Goal: Task Accomplishment & Management: Complete application form

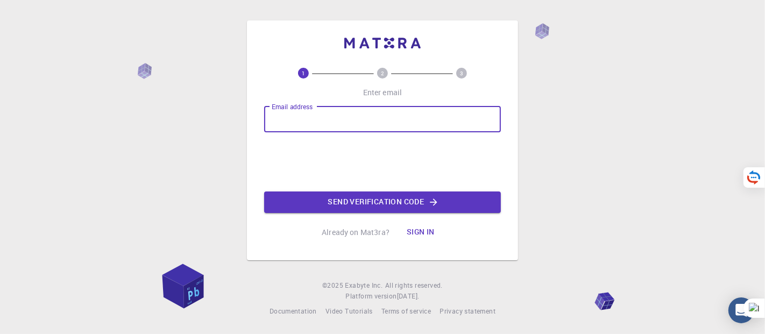
click at [298, 126] on input "Email address" at bounding box center [382, 119] width 237 height 26
type input "[EMAIL_ADDRESS][DOMAIN_NAME]"
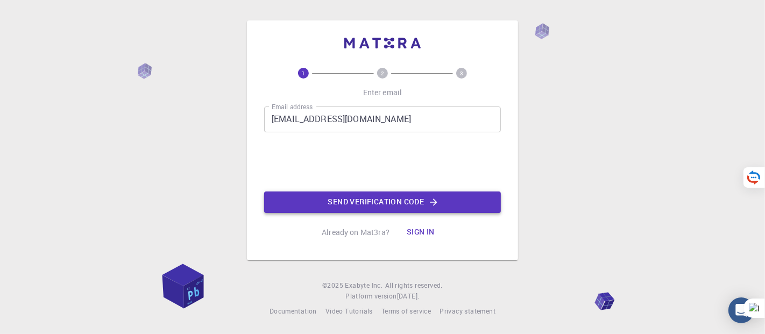
click at [376, 211] on button "Send verification code" at bounding box center [382, 202] width 237 height 22
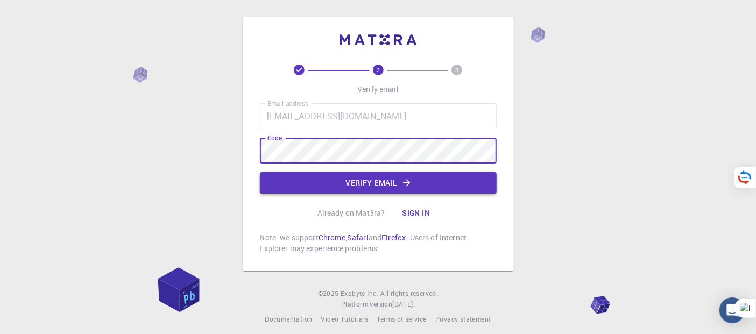
click at [372, 184] on button "Verify email" at bounding box center [378, 183] width 237 height 22
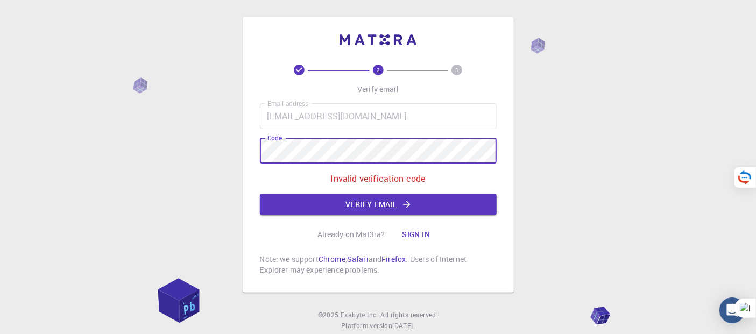
click at [252, 159] on div "2 3 Verify email Email address [EMAIL_ADDRESS][DOMAIN_NAME] Email address Code …" at bounding box center [378, 154] width 271 height 275
click at [330, 203] on button "Verify email" at bounding box center [378, 205] width 237 height 22
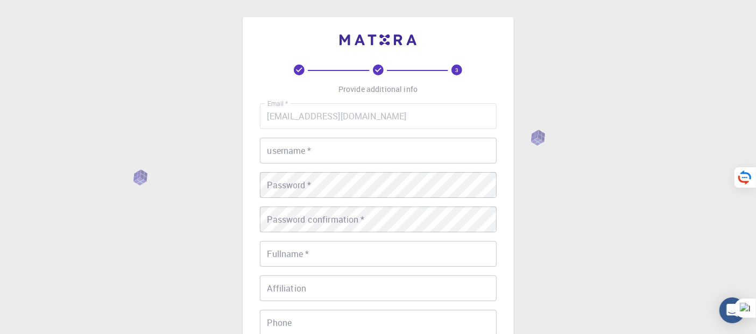
click at [301, 148] on div "username   * username   *" at bounding box center [378, 151] width 237 height 26
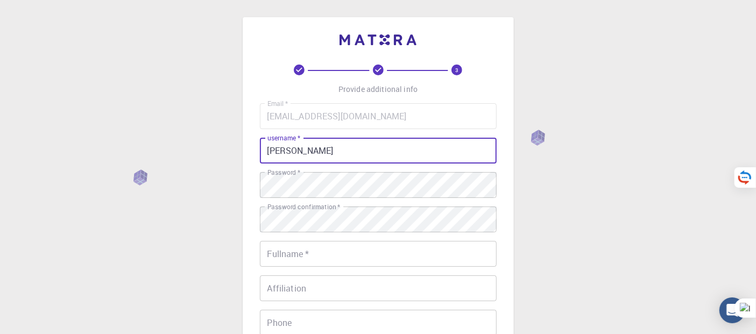
click at [304, 152] on input "[PERSON_NAME]" at bounding box center [378, 151] width 237 height 26
type input "[PERSON_NAME]"
click at [293, 248] on div "Fullname   * Fullname   *" at bounding box center [378, 254] width 237 height 26
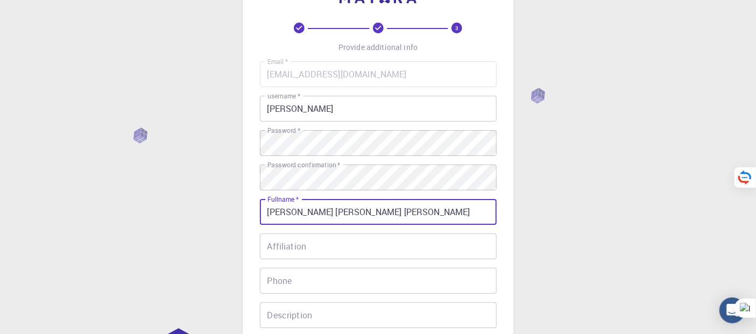
scroll to position [60, 0]
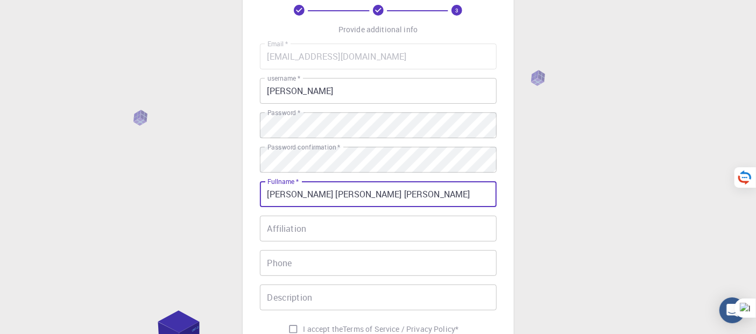
type input "[PERSON_NAME] [PERSON_NAME] [PERSON_NAME]"
click at [310, 257] on input "Phone" at bounding box center [378, 263] width 237 height 26
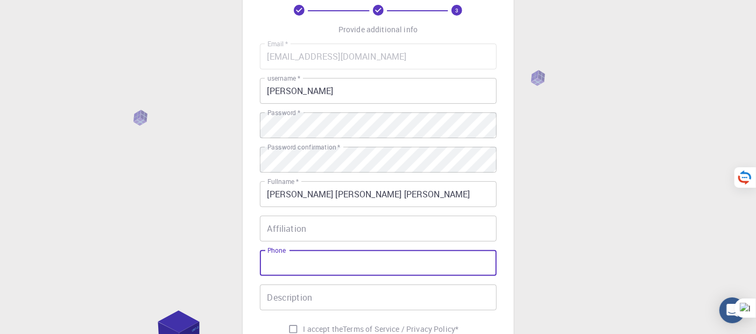
type input "-"
type input "_"
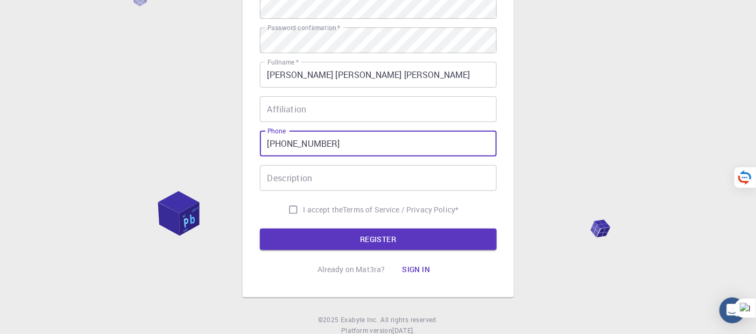
type input "[PHONE_NUMBER]"
click at [302, 175] on div "Description Description" at bounding box center [378, 178] width 237 height 26
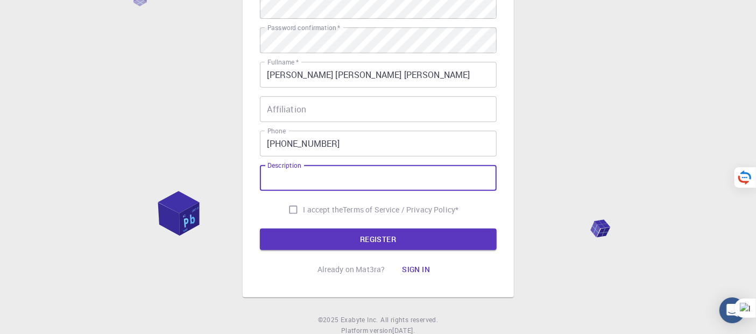
click at [293, 208] on input "I accept the Terms of Service / Privacy Policy *" at bounding box center [293, 210] width 20 height 20
checkbox input "true"
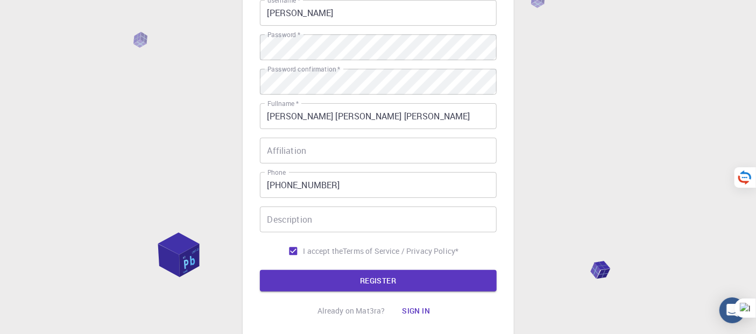
scroll to position [119, 0]
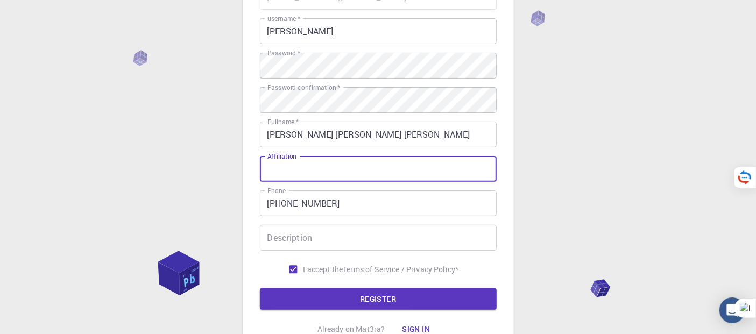
drag, startPoint x: 312, startPoint y: 165, endPoint x: 268, endPoint y: 166, distance: 44.1
click at [268, 166] on input "Affiliation" at bounding box center [378, 169] width 237 height 26
click at [299, 243] on input "Description" at bounding box center [378, 238] width 237 height 26
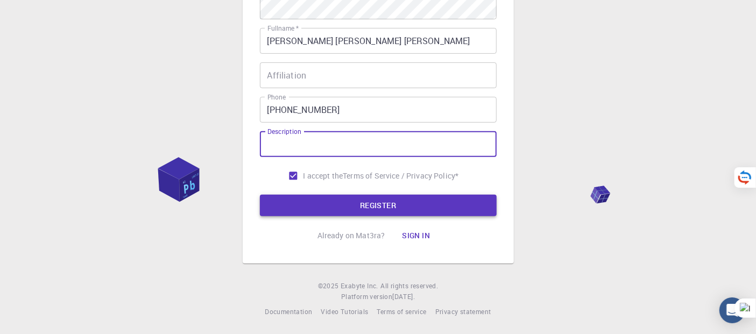
scroll to position [94, 0]
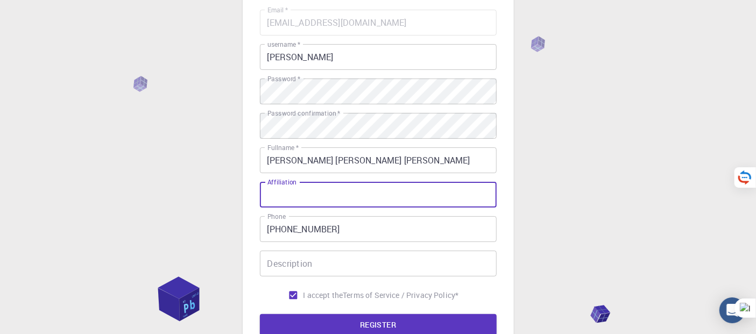
drag, startPoint x: 309, startPoint y: 197, endPoint x: 260, endPoint y: 195, distance: 49.0
click at [260, 195] on input "Affiliation" at bounding box center [378, 195] width 237 height 26
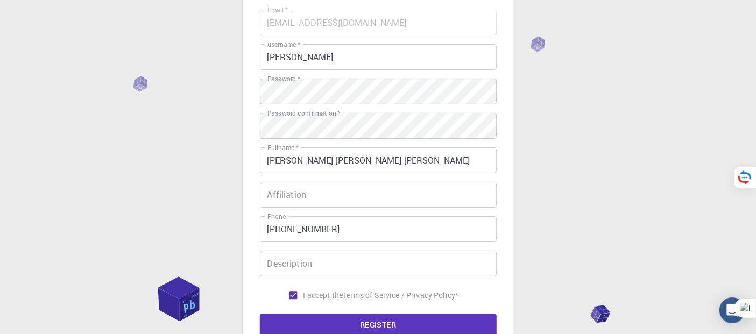
click at [272, 180] on div "Email   * [EMAIL_ADDRESS][DOMAIN_NAME] Email   * username   * [PERSON_NAME] use…" at bounding box center [378, 158] width 237 height 296
click at [271, 200] on input "Affiliation" at bounding box center [378, 195] width 237 height 26
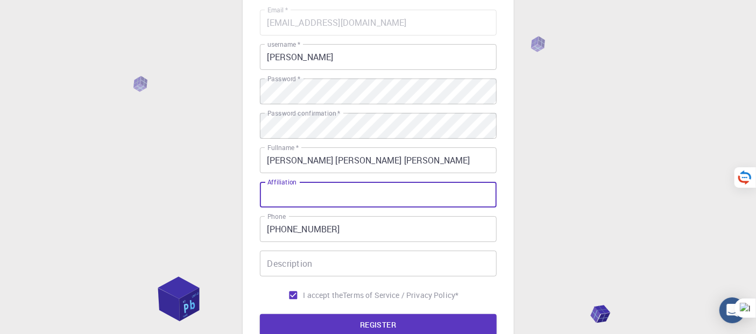
drag, startPoint x: 267, startPoint y: 184, endPoint x: 291, endPoint y: 184, distance: 24.7
click at [291, 184] on label "Affiliation" at bounding box center [281, 181] width 29 height 9
click at [291, 184] on input "Affiliation" at bounding box center [378, 195] width 237 height 26
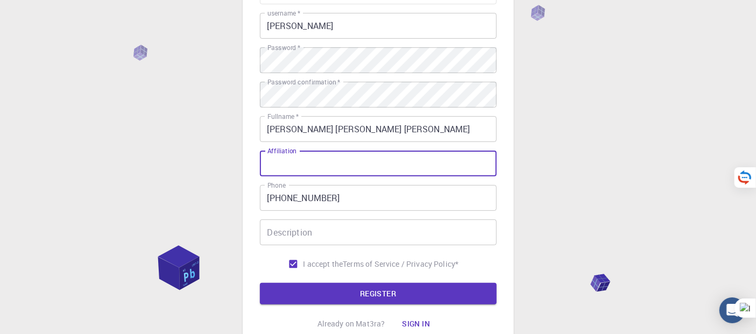
scroll to position [213, 0]
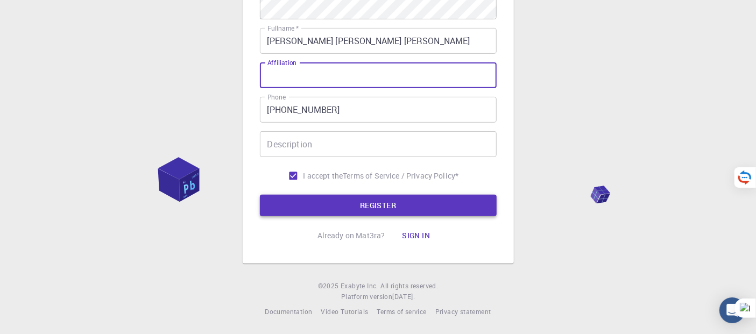
click at [309, 212] on button "REGISTER" at bounding box center [378, 206] width 237 height 22
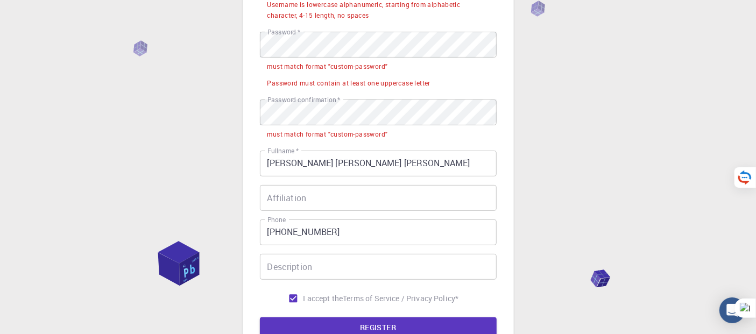
scroll to position [154, 0]
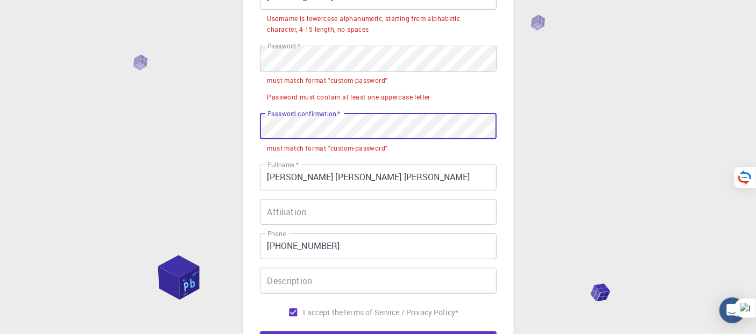
click at [241, 132] on div "3 Provide additional info Email   * [EMAIL_ADDRESS][DOMAIN_NAME] Email   * user…" at bounding box center [378, 158] width 756 height 624
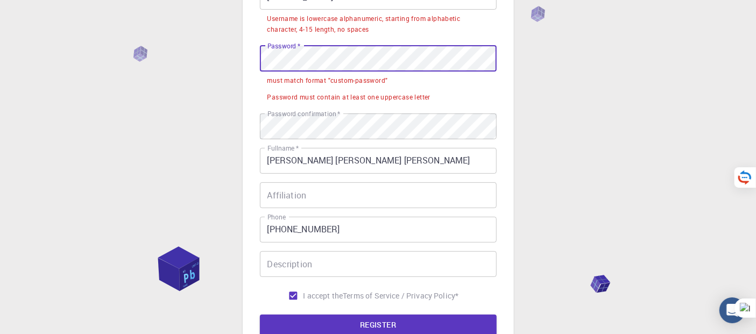
click at [252, 65] on div "3 Provide additional info Email   * [EMAIL_ADDRESS][DOMAIN_NAME] Email   * user…" at bounding box center [378, 123] width 271 height 520
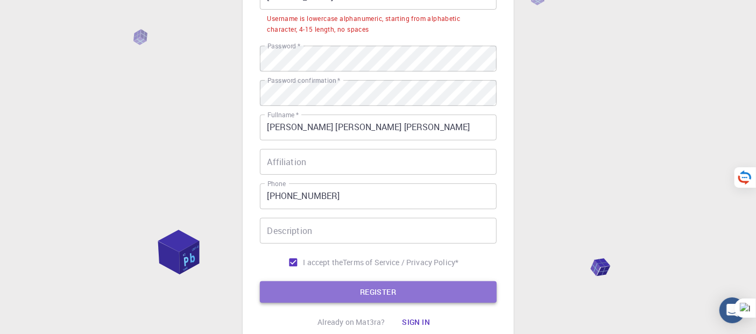
click at [362, 291] on button "REGISTER" at bounding box center [378, 292] width 237 height 22
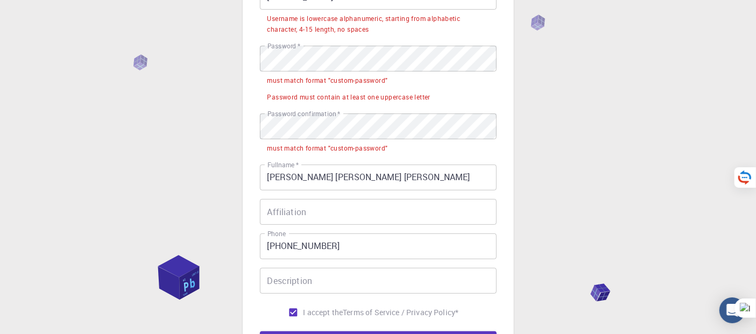
scroll to position [94, 0]
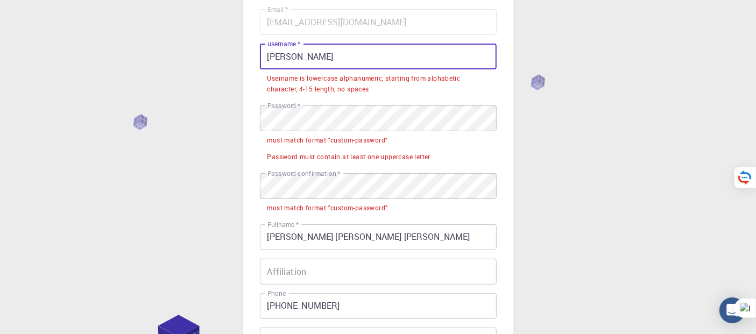
click at [271, 57] on input "[PERSON_NAME]" at bounding box center [378, 57] width 237 height 26
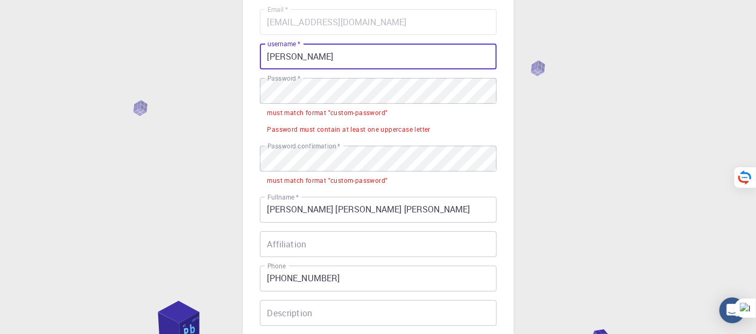
drag, startPoint x: 298, startPoint y: 54, endPoint x: 304, endPoint y: 54, distance: 5.4
click at [304, 54] on input "[PERSON_NAME]" at bounding box center [378, 57] width 237 height 26
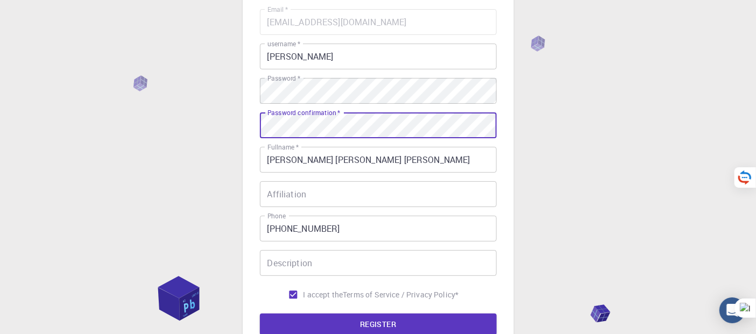
click at [359, 200] on input "Affiliation" at bounding box center [378, 194] width 237 height 26
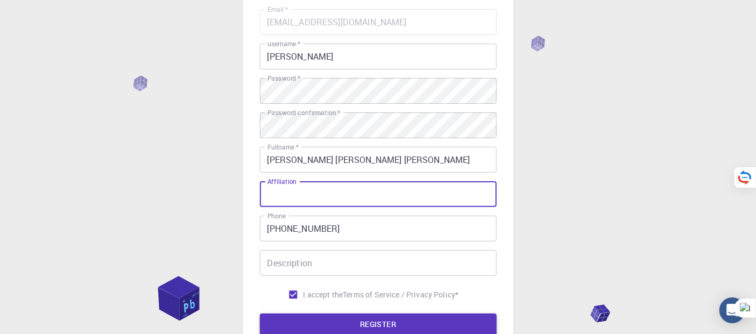
click at [372, 330] on button "REGISTER" at bounding box center [378, 325] width 237 height 22
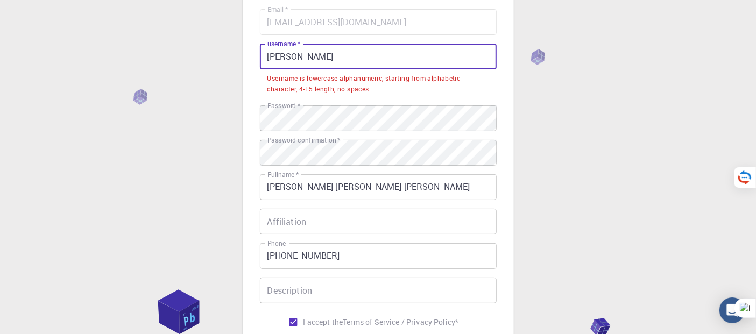
click at [295, 57] on input "[PERSON_NAME]" at bounding box center [378, 57] width 237 height 26
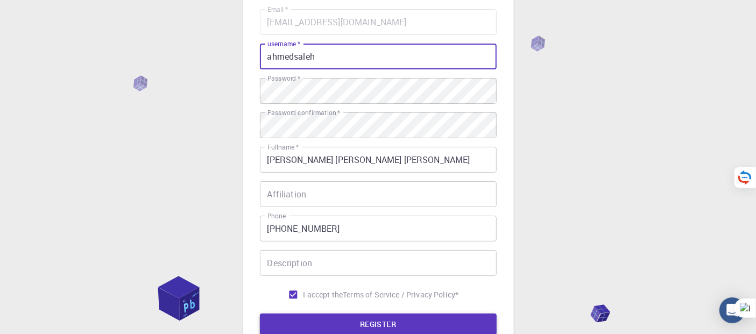
type input "ahmedsaleh"
click at [392, 317] on button "REGISTER" at bounding box center [378, 325] width 237 height 22
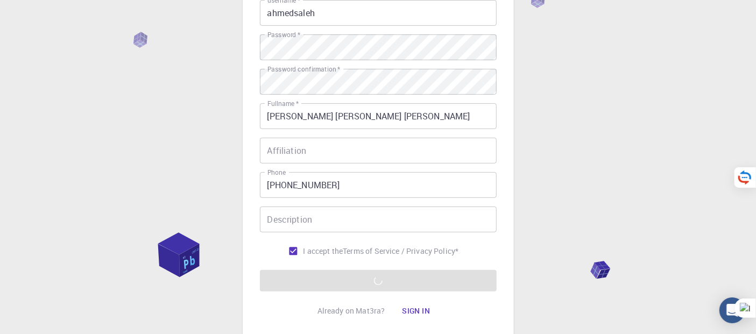
scroll to position [179, 0]
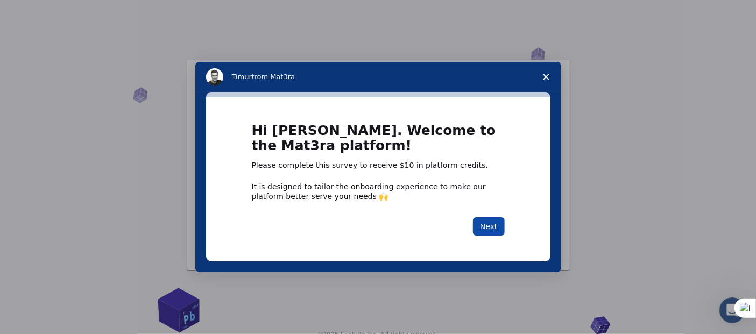
click at [497, 232] on button "Next" at bounding box center [489, 226] width 32 height 18
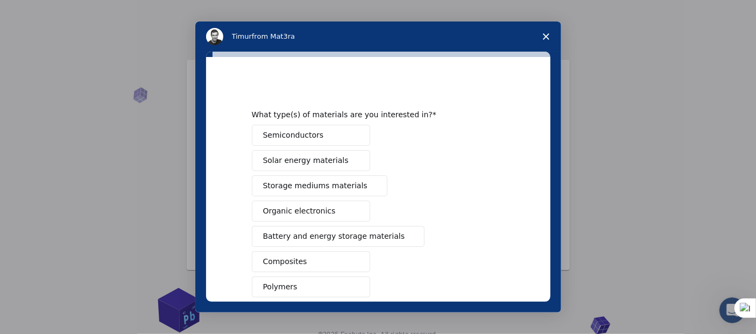
click at [340, 203] on button "Organic electronics" at bounding box center [311, 211] width 118 height 21
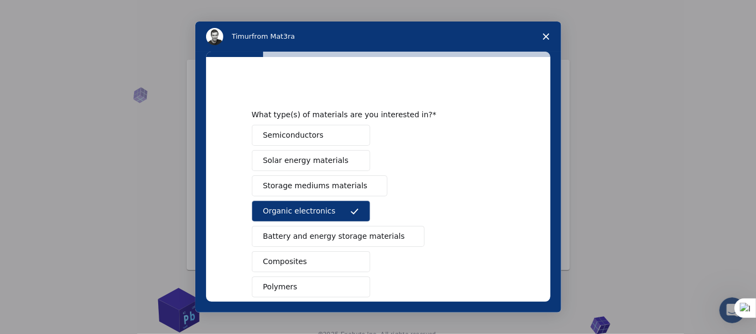
click at [323, 284] on button "Polymers" at bounding box center [311, 286] width 118 height 21
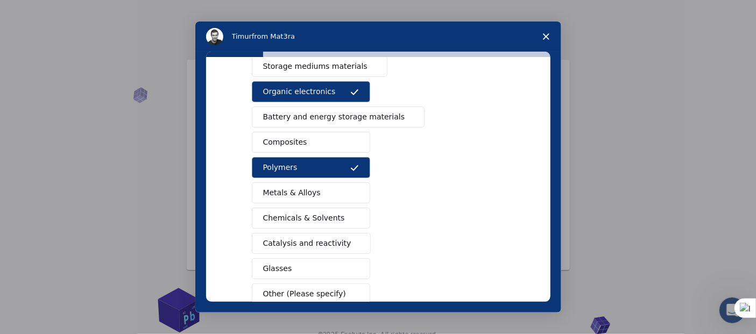
scroll to position [179, 0]
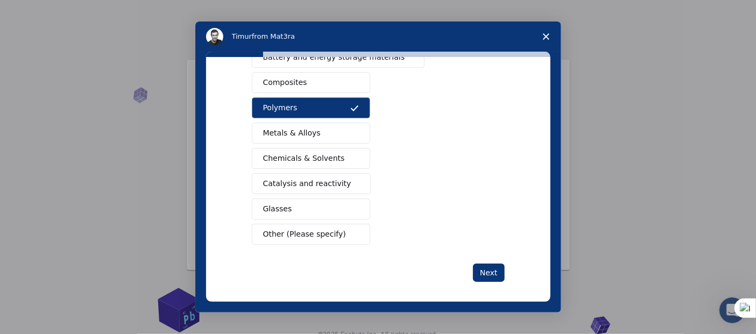
click at [344, 199] on button "Glasses" at bounding box center [311, 208] width 118 height 21
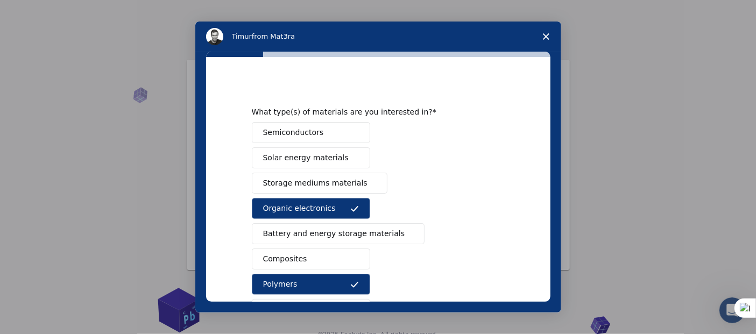
scroll to position [0, 0]
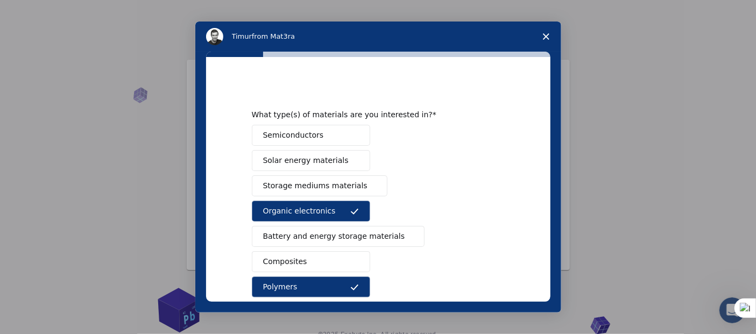
click at [348, 228] on button "Battery and energy storage materials" at bounding box center [338, 236] width 173 height 21
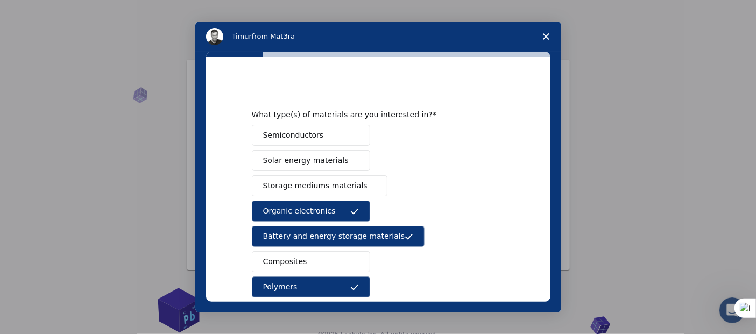
click at [314, 247] on div "Semiconductors Solar energy materials Storage mediums materials Organic electro…" at bounding box center [378, 274] width 253 height 299
click at [312, 254] on button "Composites" at bounding box center [311, 261] width 118 height 21
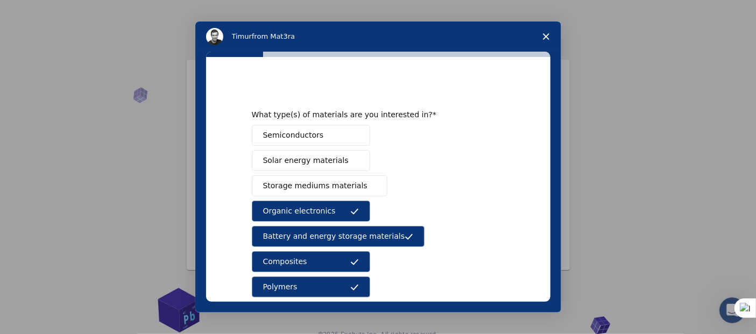
scroll to position [183, 0]
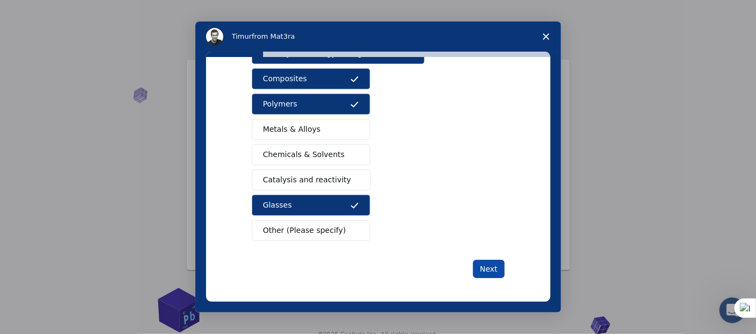
click at [487, 270] on button "Next" at bounding box center [489, 269] width 32 height 18
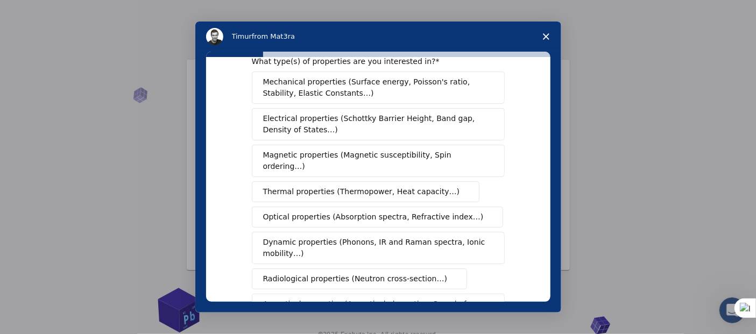
scroll to position [0, 0]
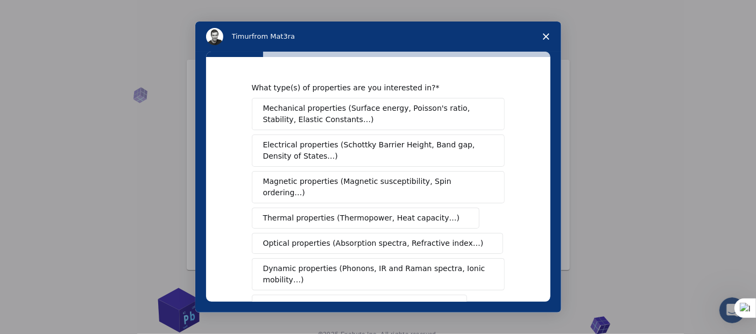
click at [379, 114] on span "Mechanical properties (Surface energy, Poisson's ratio, Stability, Elastic Cons…" at bounding box center [375, 114] width 224 height 23
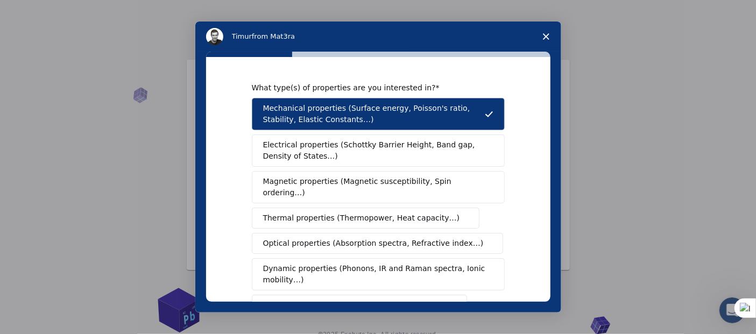
click at [368, 145] on span "Electrical properties (Schottky Barrier Height, Band gap, Density of States…)" at bounding box center [375, 150] width 224 height 23
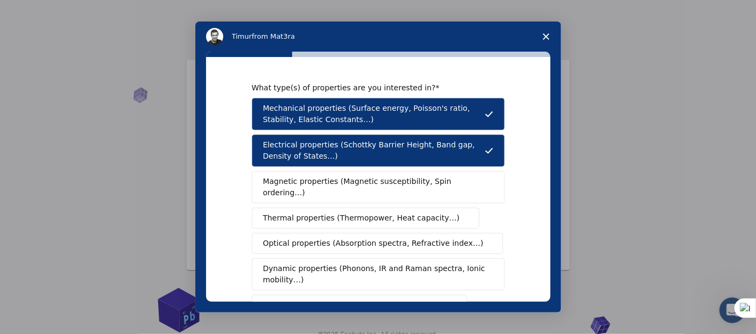
click at [368, 183] on span "Magnetic properties (Magnetic susceptibility, Spin ordering…)" at bounding box center [374, 187] width 222 height 23
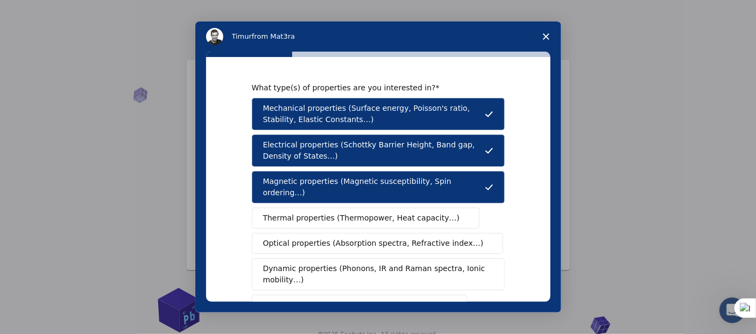
click at [370, 212] on span "Thermal properties (Thermopower, Heat capacity…)" at bounding box center [361, 217] width 197 height 11
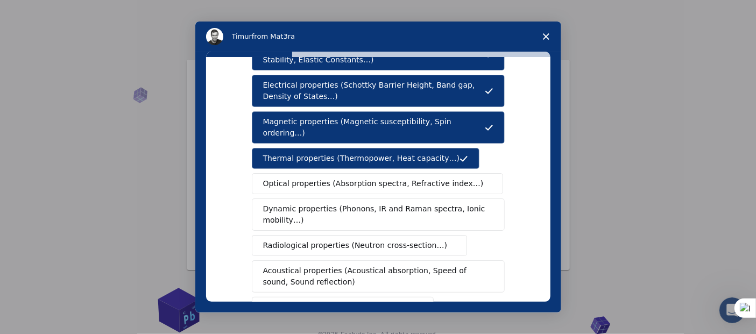
scroll to position [119, 0]
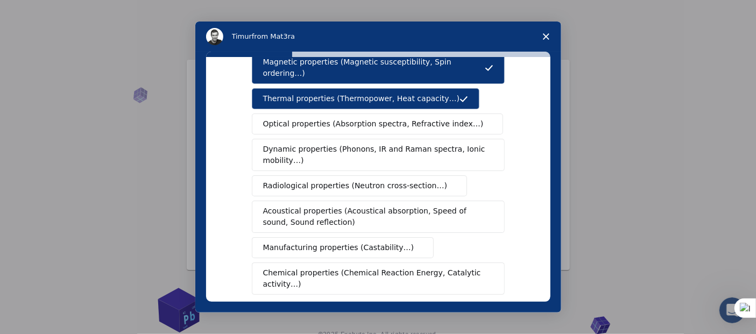
click at [313, 144] on span "Dynamic properties (Phonons, IR and Raman spectra, Ionic mobility…)" at bounding box center [374, 155] width 223 height 23
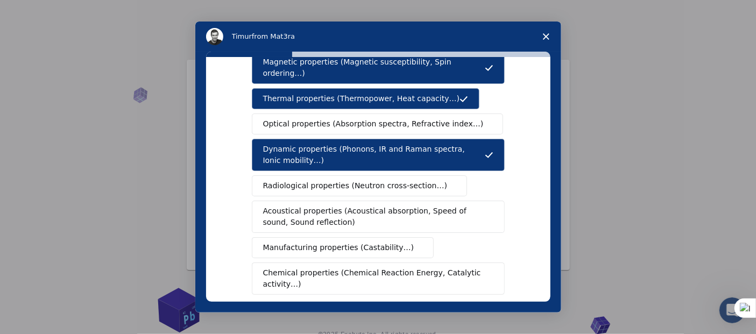
click at [310, 113] on button "Optical properties (Absorption spectra, Refractive index…)" at bounding box center [378, 123] width 252 height 21
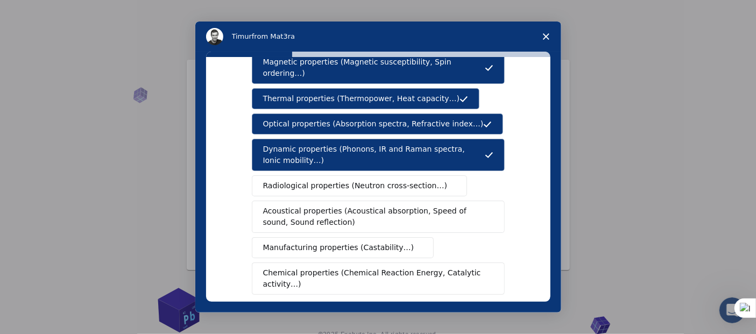
scroll to position [179, 0]
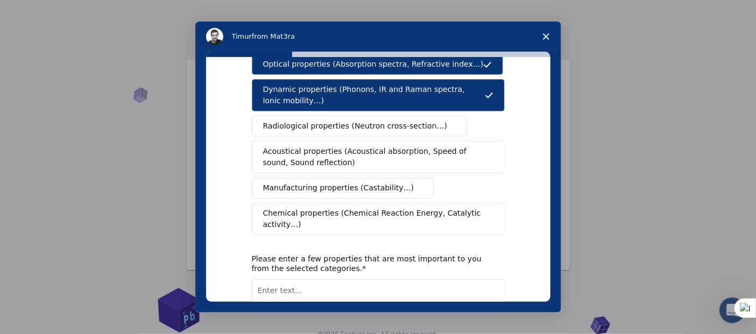
click at [422, 146] on span "Acoustical properties (Acoustical absorption, Speed of sound, Sound reflection)" at bounding box center [375, 157] width 224 height 23
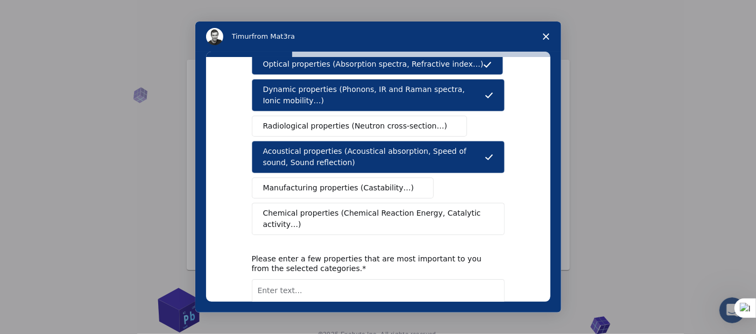
click at [347, 208] on span "Chemical properties (Chemical Reaction Energy, Catalytic activity…)" at bounding box center [374, 219] width 223 height 23
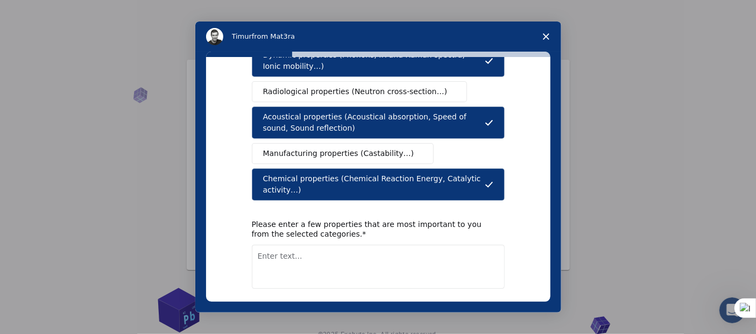
scroll to position [239, 0]
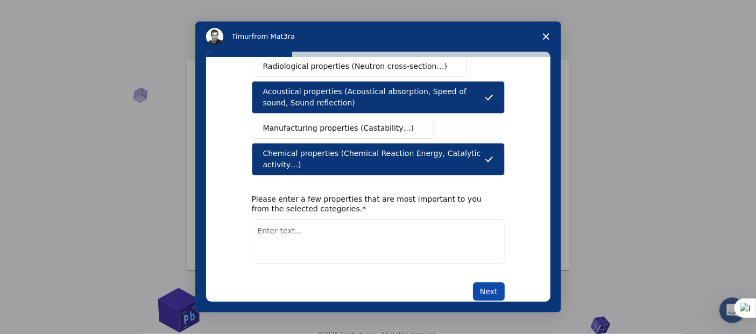
click at [498, 282] on button "Next" at bounding box center [489, 291] width 32 height 18
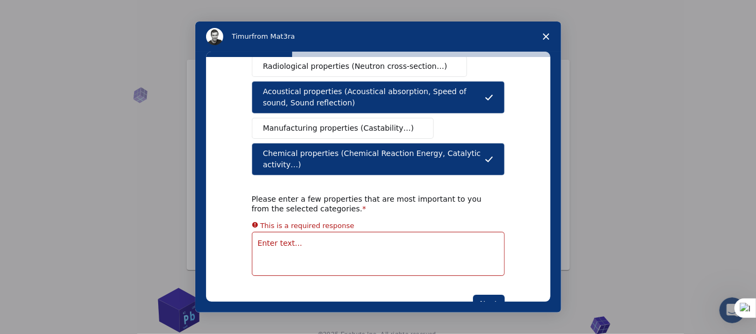
click at [284, 232] on textarea "Enter text..." at bounding box center [378, 254] width 253 height 44
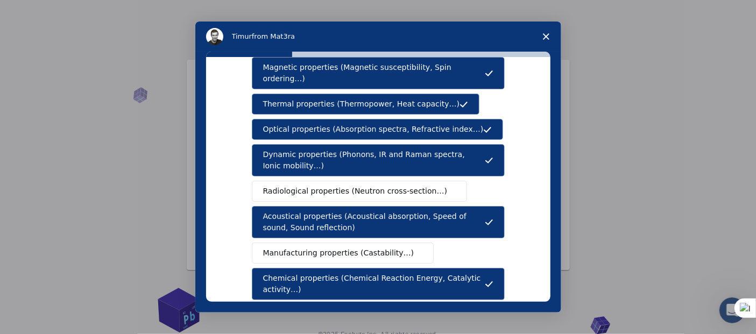
scroll to position [119, 0]
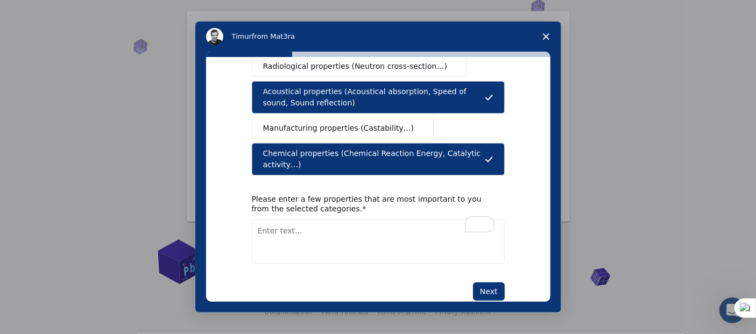
click at [281, 219] on textarea "To enrich screen reader interactions, please activate Accessibility in Grammarl…" at bounding box center [378, 241] width 253 height 44
type textarea "Electrical, Magnetic, and Thermal properties"
click at [490, 282] on button "Next" at bounding box center [489, 291] width 32 height 18
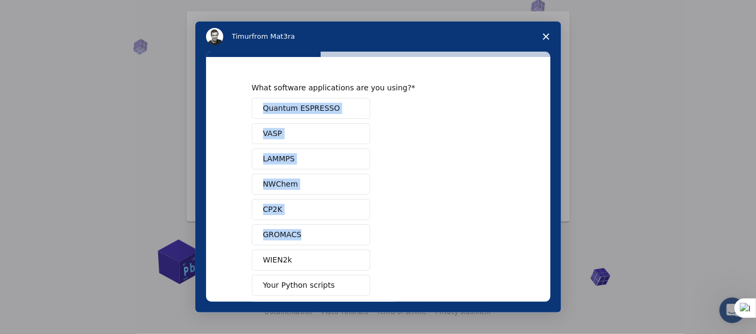
drag, startPoint x: 237, startPoint y: 99, endPoint x: 295, endPoint y: 241, distance: 153.4
click at [295, 241] on div "What software applications are you using? Quantum ESPRESSO VASP LAMMPS NWChem C…" at bounding box center [378, 179] width 344 height 245
click at [231, 118] on div "What software applications are you using? Quantum ESPRESSO VASP LAMMPS NWChem C…" at bounding box center [378, 179] width 344 height 245
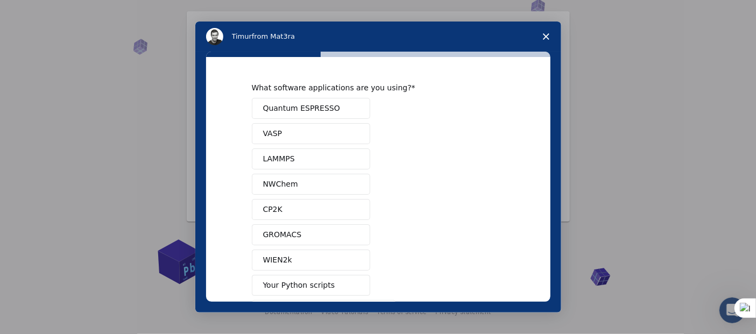
drag, startPoint x: 237, startPoint y: 82, endPoint x: 246, endPoint y: 87, distance: 10.8
click at [246, 87] on div "What software applications are you using? Quantum ESPRESSO VASP LAMMPS NWChem C…" at bounding box center [378, 179] width 344 height 245
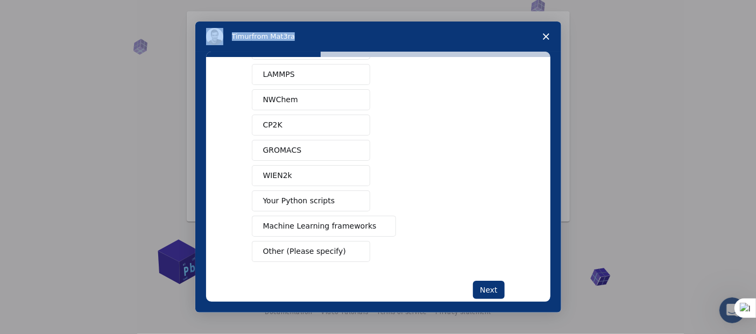
scroll to position [106, 0]
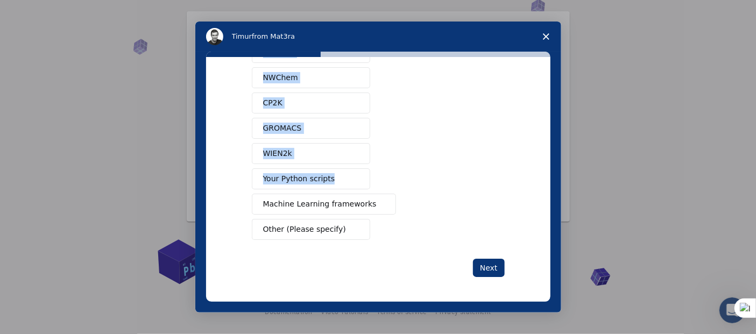
drag, startPoint x: 245, startPoint y: 104, endPoint x: 329, endPoint y: 184, distance: 116.0
click at [329, 184] on div "What software applications are you using? Quantum ESPRESSO VASP LAMMPS NWChem C…" at bounding box center [378, 179] width 344 height 245
copy div "Quantum ESPRESSO VASP LAMMPS NWChem CP2K GROMACS WIEN2k Your Python scripts"
click at [451, 137] on div "Quantum ESPRESSO VASP LAMMPS NWChem CP2K GROMACS WIEN2k Your Python scripts Mac…" at bounding box center [378, 115] width 253 height 248
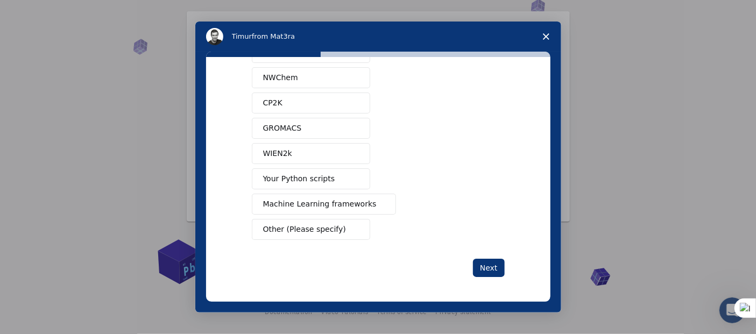
click at [548, 39] on polygon "Close survey" at bounding box center [546, 36] width 6 height 6
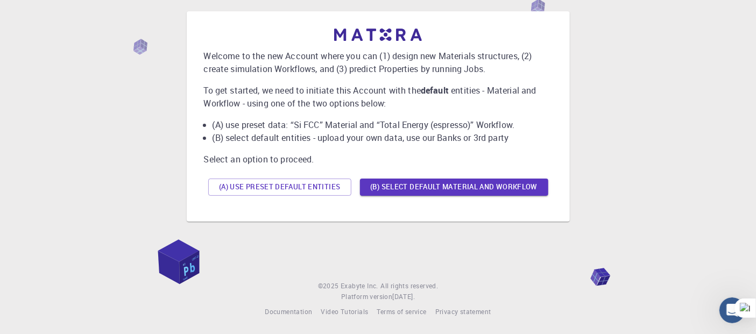
click at [233, 22] on div "Welcome to the new Account where you can (1) design new Materials structures, (…" at bounding box center [378, 116] width 366 height 193
